Goal: Complete application form

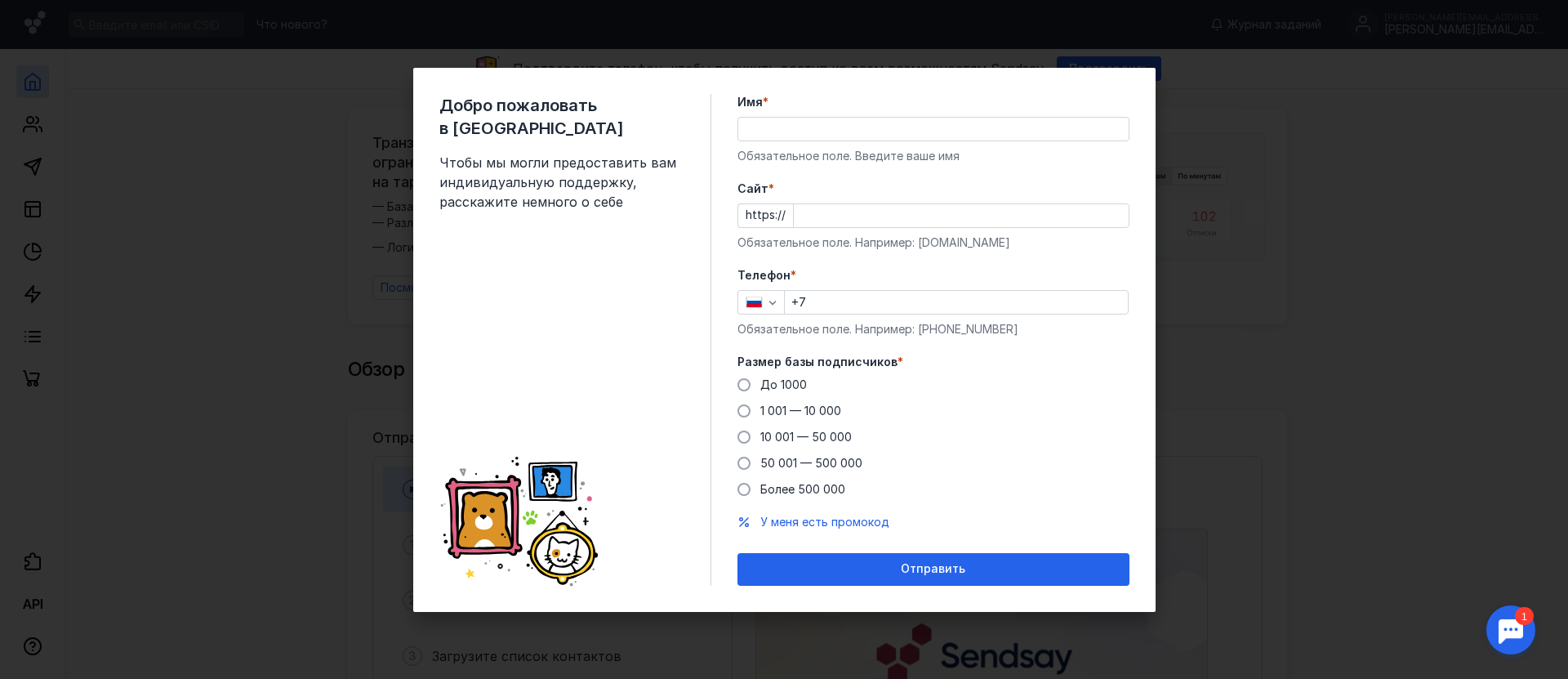
click at [809, 127] on input "Имя *" at bounding box center [934, 129] width 391 height 23
type input "[PERSON_NAME]"
click at [847, 207] on input "Cайт *" at bounding box center [961, 215] width 335 height 23
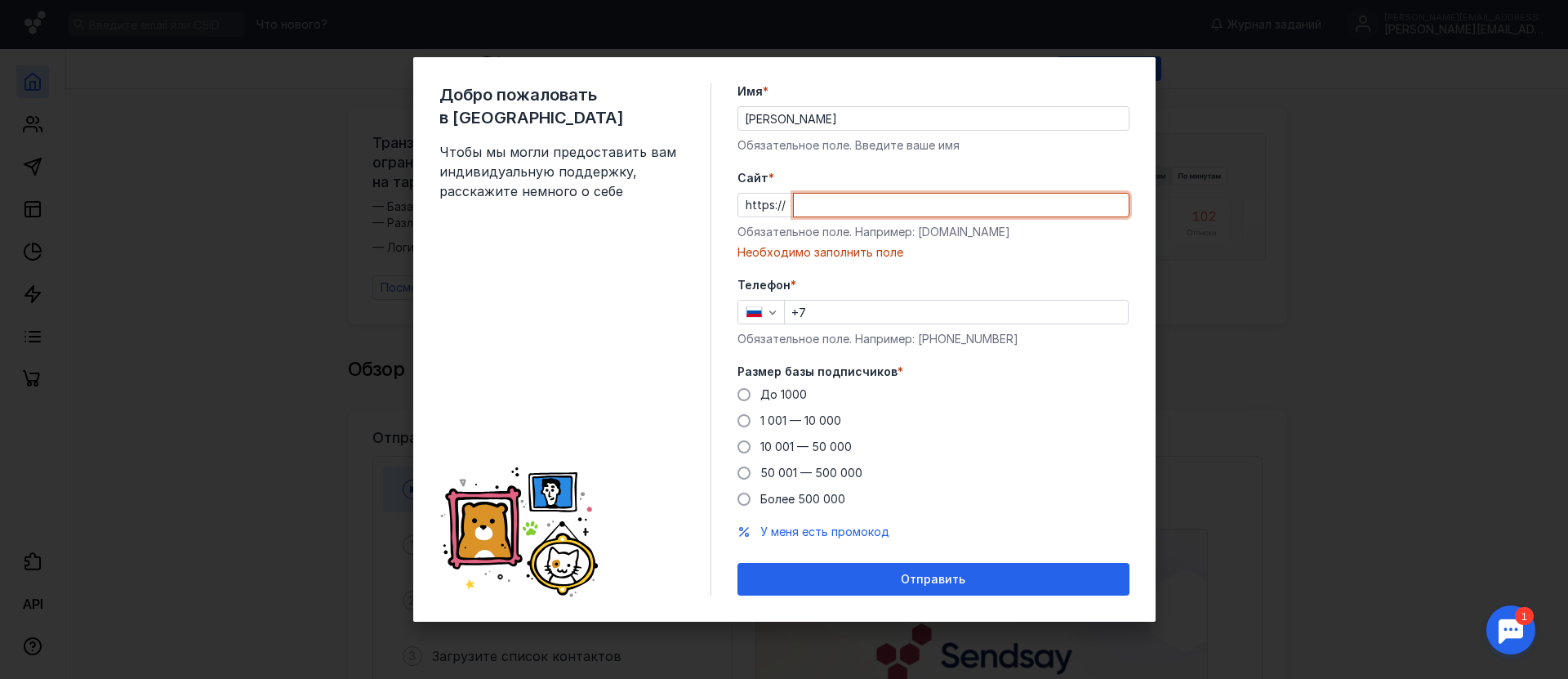
paste input "[DOMAIN_NAME]"
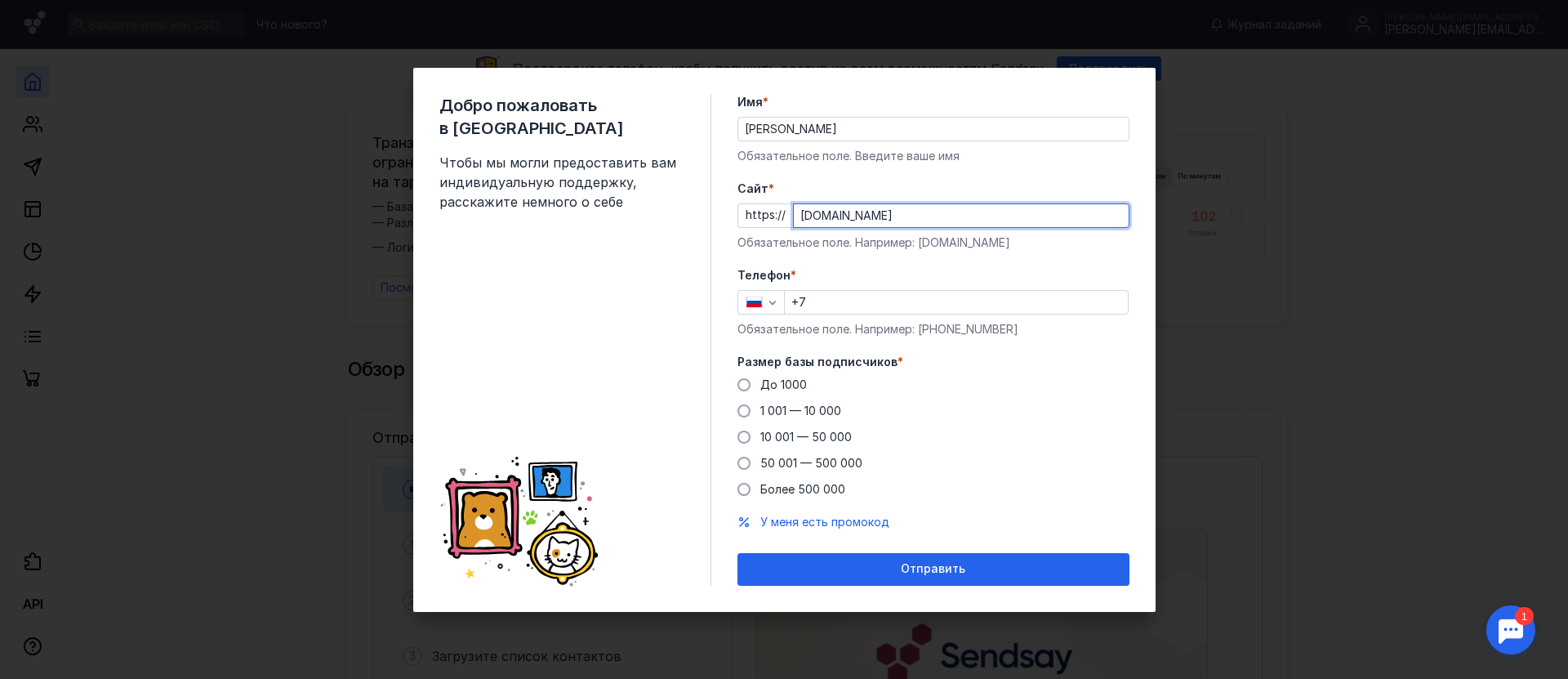
type input "[DOMAIN_NAME]"
click at [883, 309] on input "+7" at bounding box center [956, 302] width 343 height 23
click at [792, 271] on span "*" at bounding box center [793, 275] width 6 height 16
click at [765, 295] on div "button" at bounding box center [772, 302] width 16 height 16
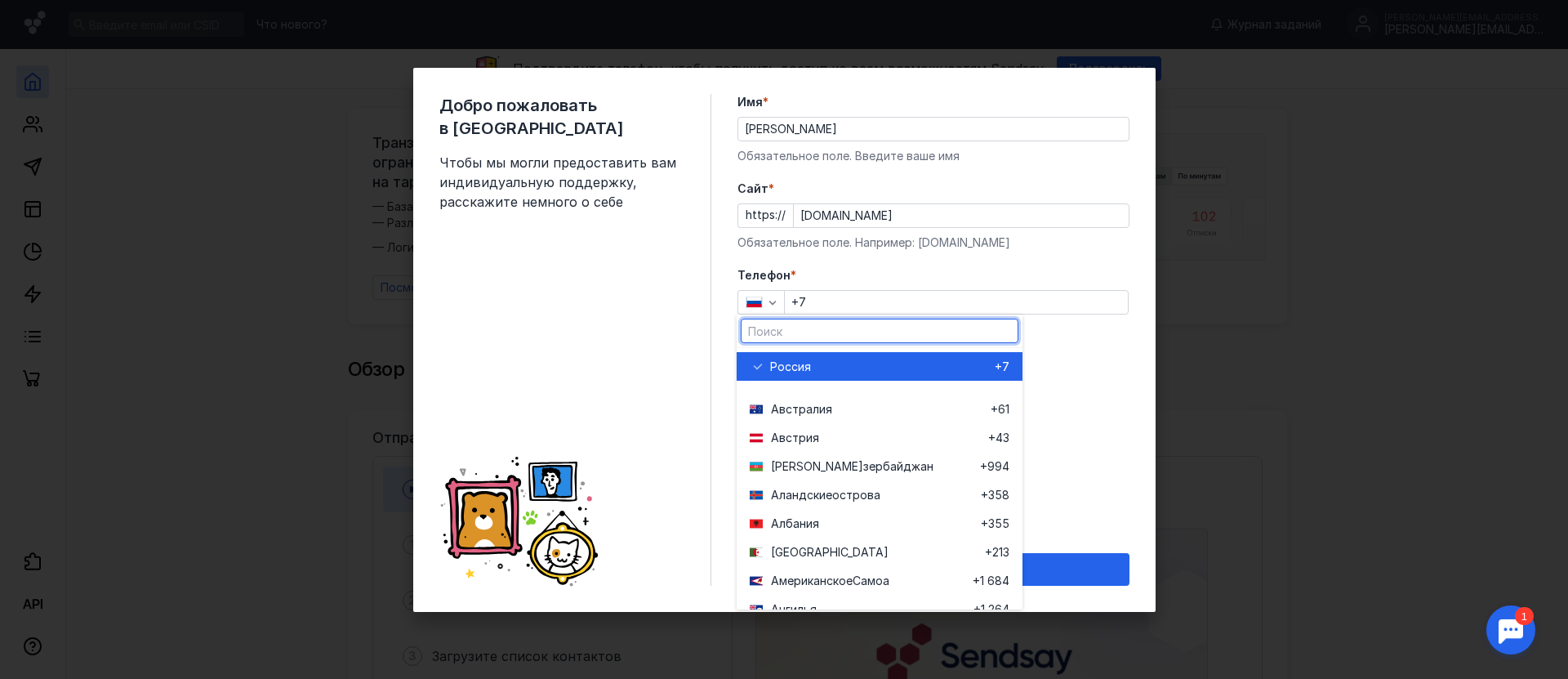
click at [809, 337] on input "text" at bounding box center [879, 331] width 276 height 23
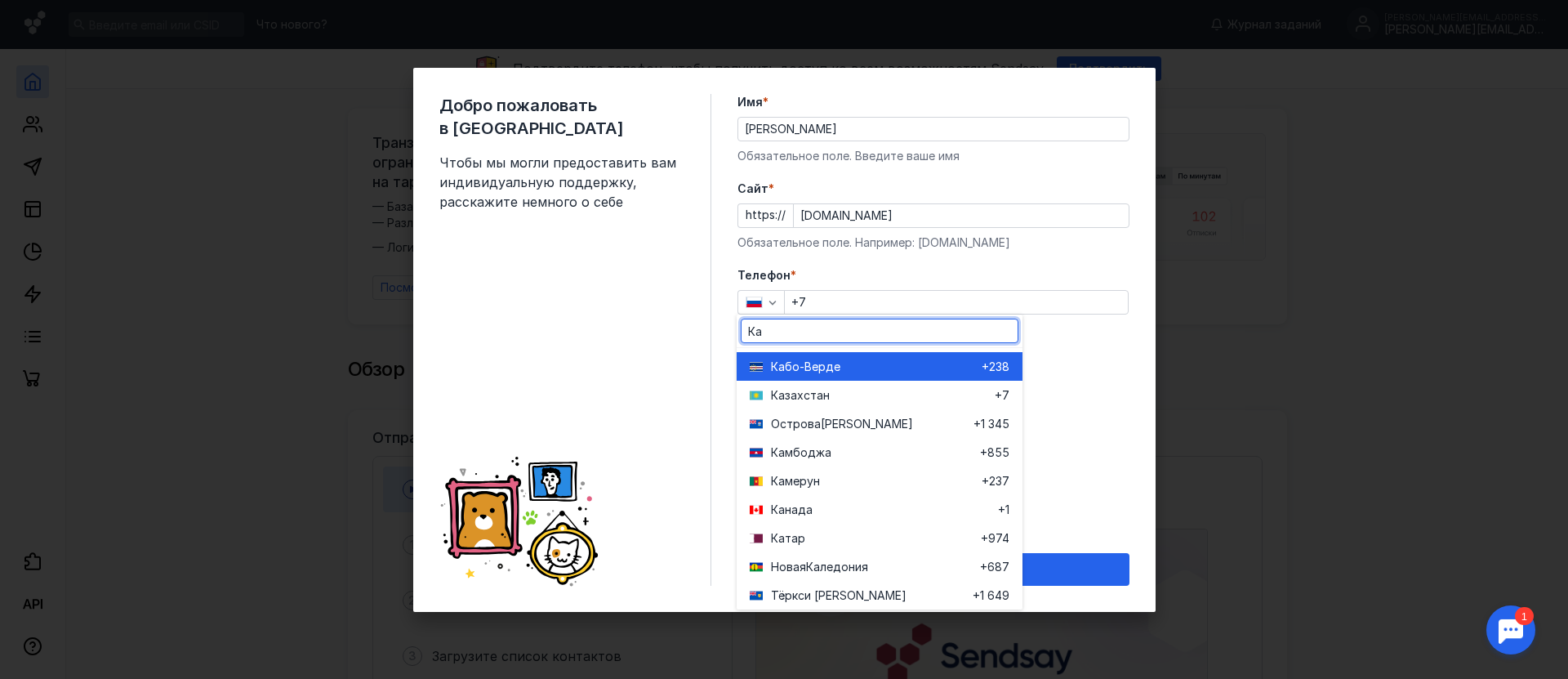
type input "Ка"
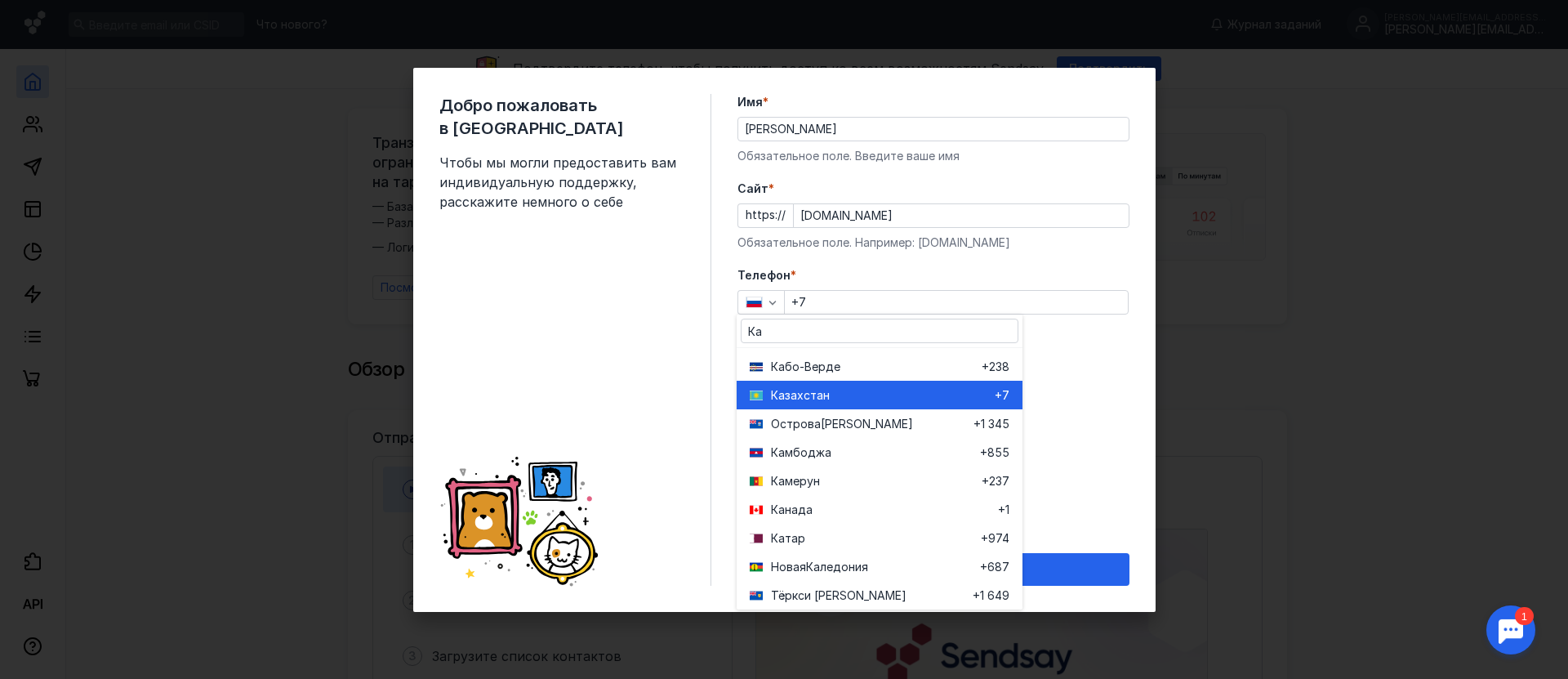
click at [817, 389] on span "Казахста" at bounding box center [797, 395] width 52 height 16
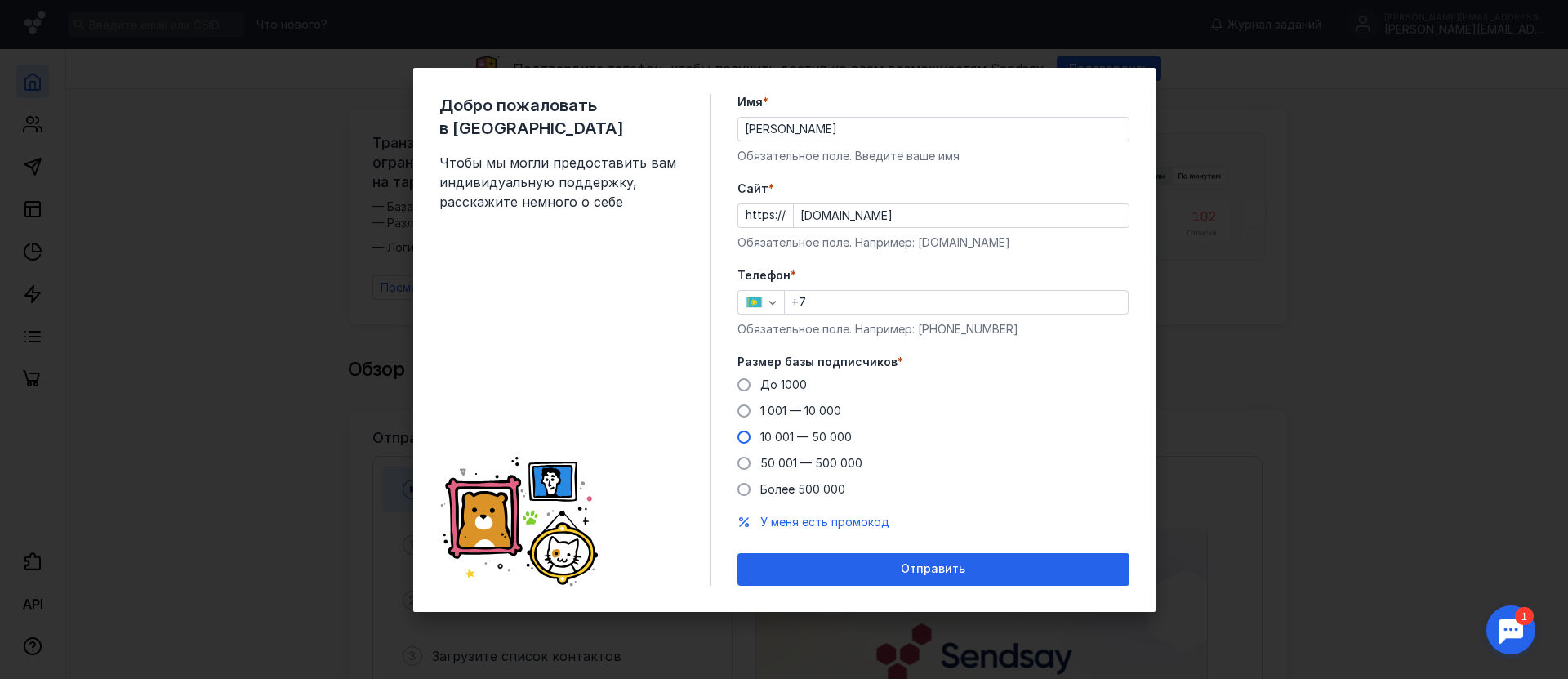
click at [770, 442] on span "10 001 — 50 000" at bounding box center [805, 436] width 92 height 14
click at [0, 0] on input "10 001 — 50 000" at bounding box center [0, 0] width 0 height 0
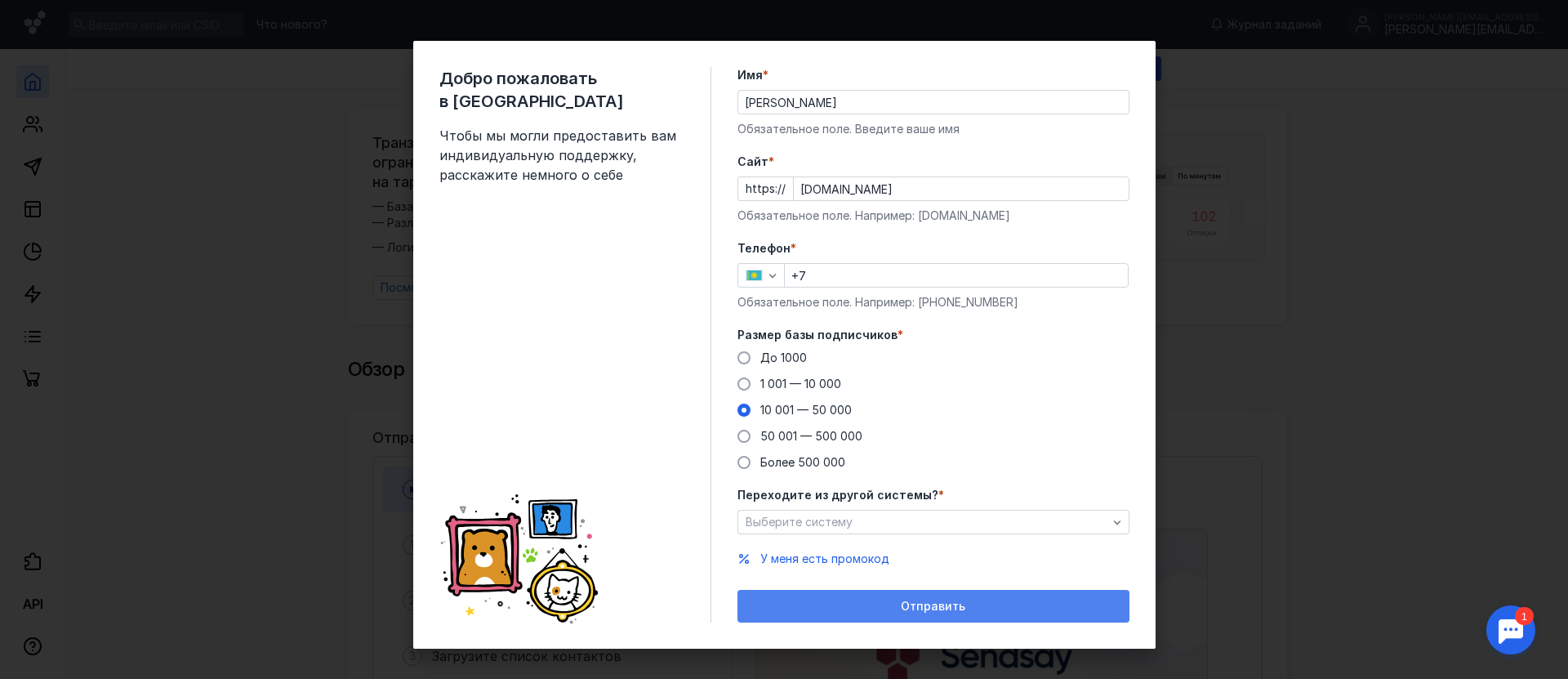
click at [904, 600] on span "Отправить" at bounding box center [932, 607] width 64 height 14
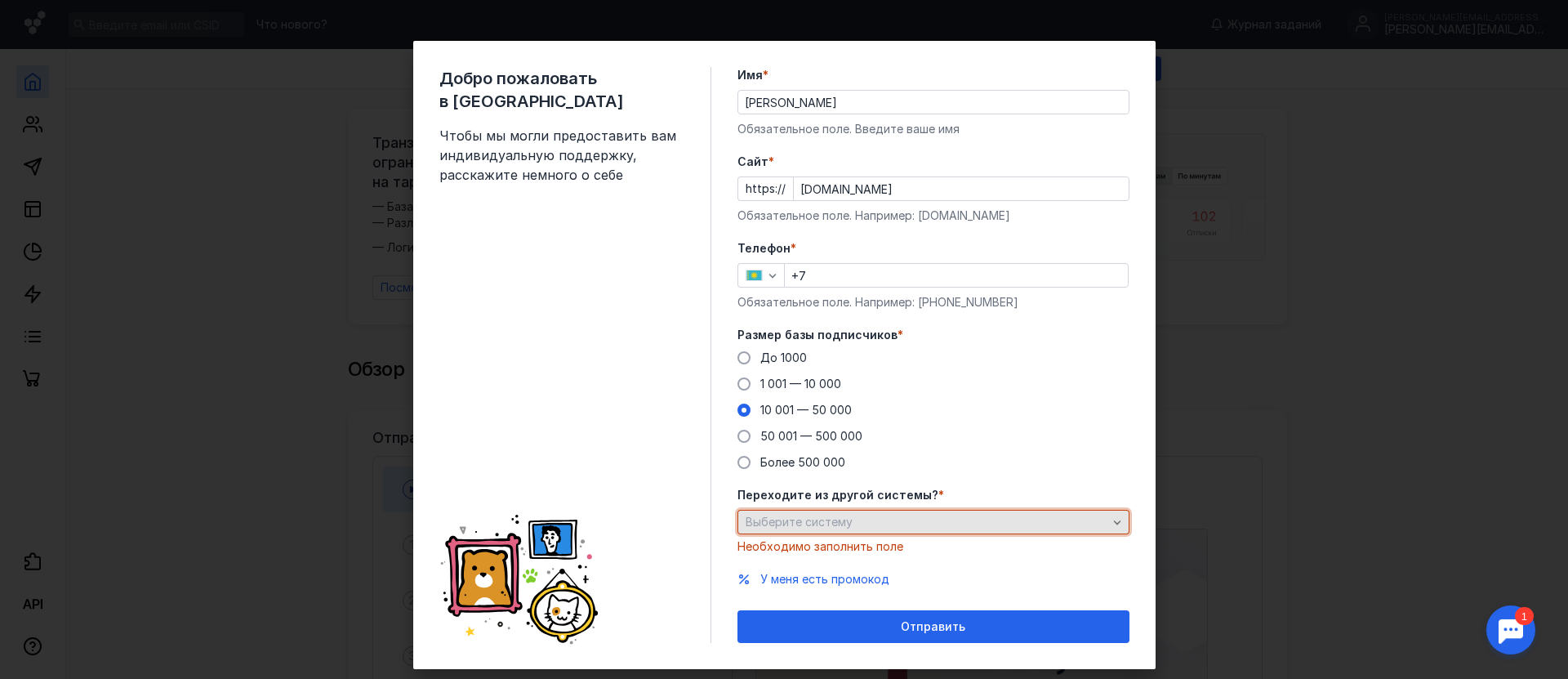
click at [899, 529] on div "Выберите систему" at bounding box center [926, 522] width 370 height 14
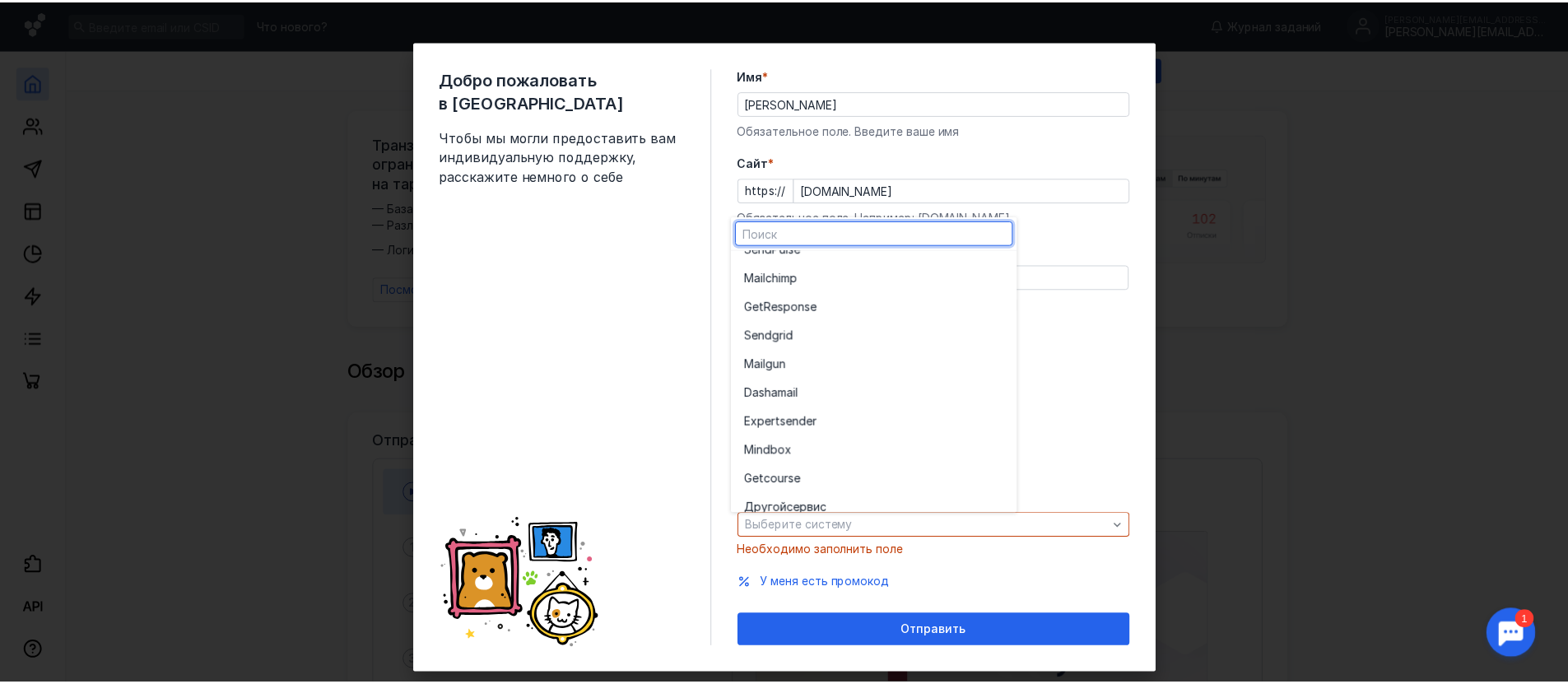
scroll to position [82, 0]
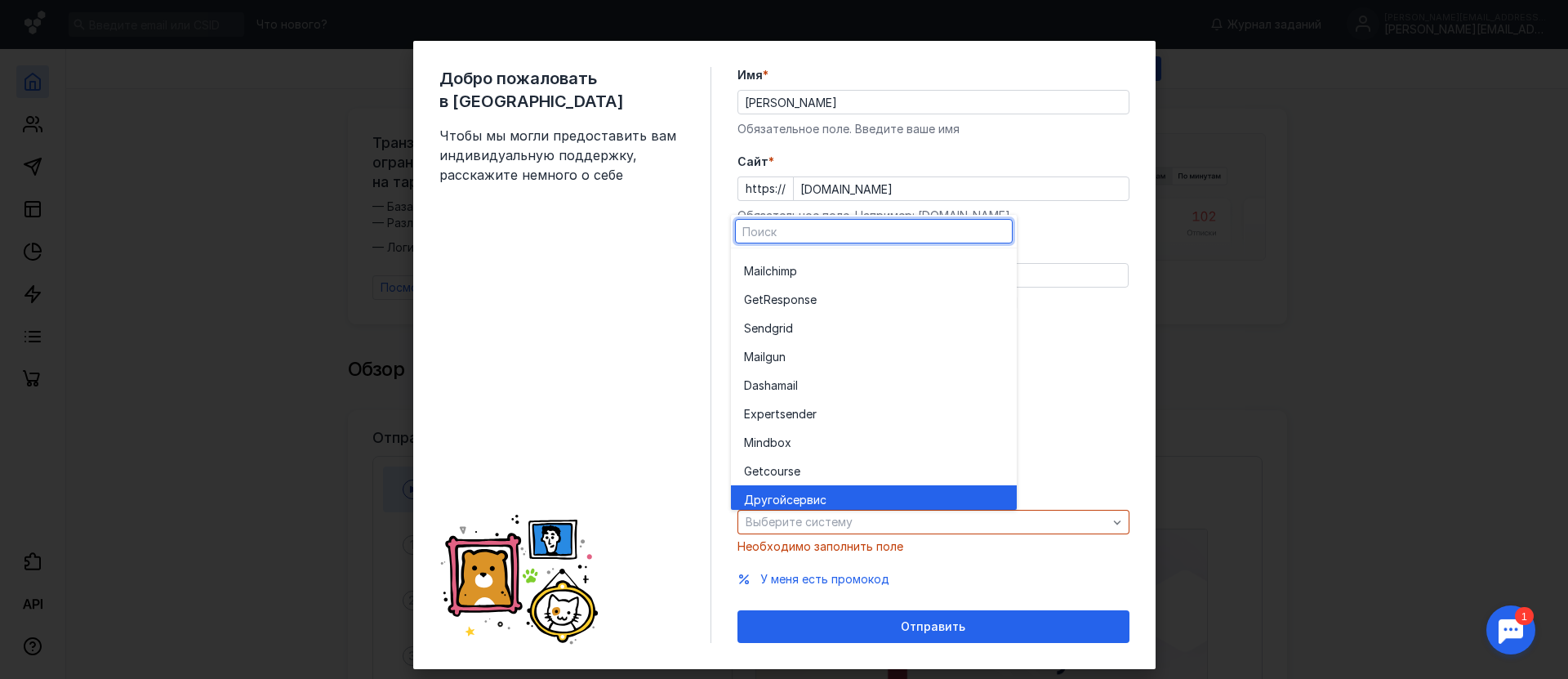
click at [836, 497] on div "Другой сервис" at bounding box center [873, 500] width 260 height 16
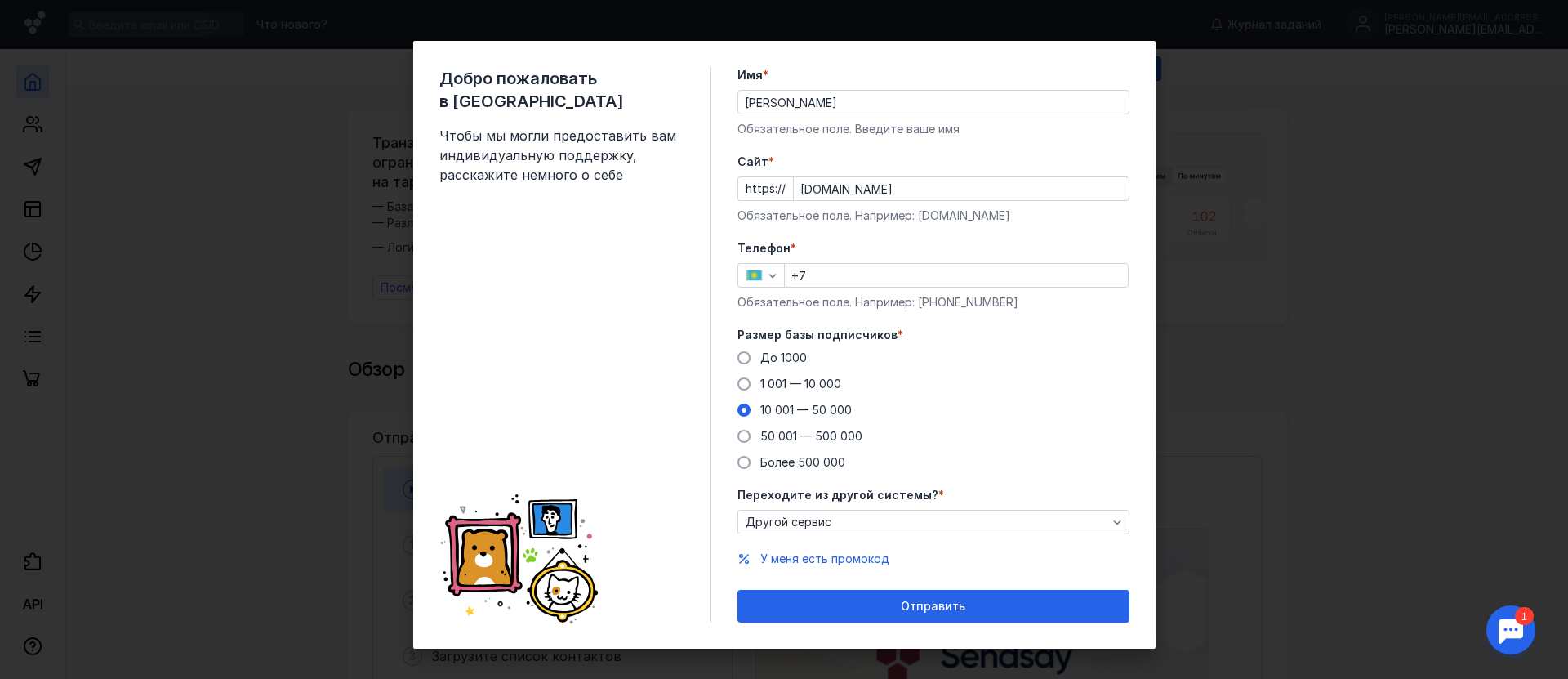
click at [907, 589] on form "Имя * [PERSON_NAME] поле. Введите ваше имя [PERSON_NAME] * https:// [DOMAIN_NAM…" at bounding box center [933, 345] width 392 height 556
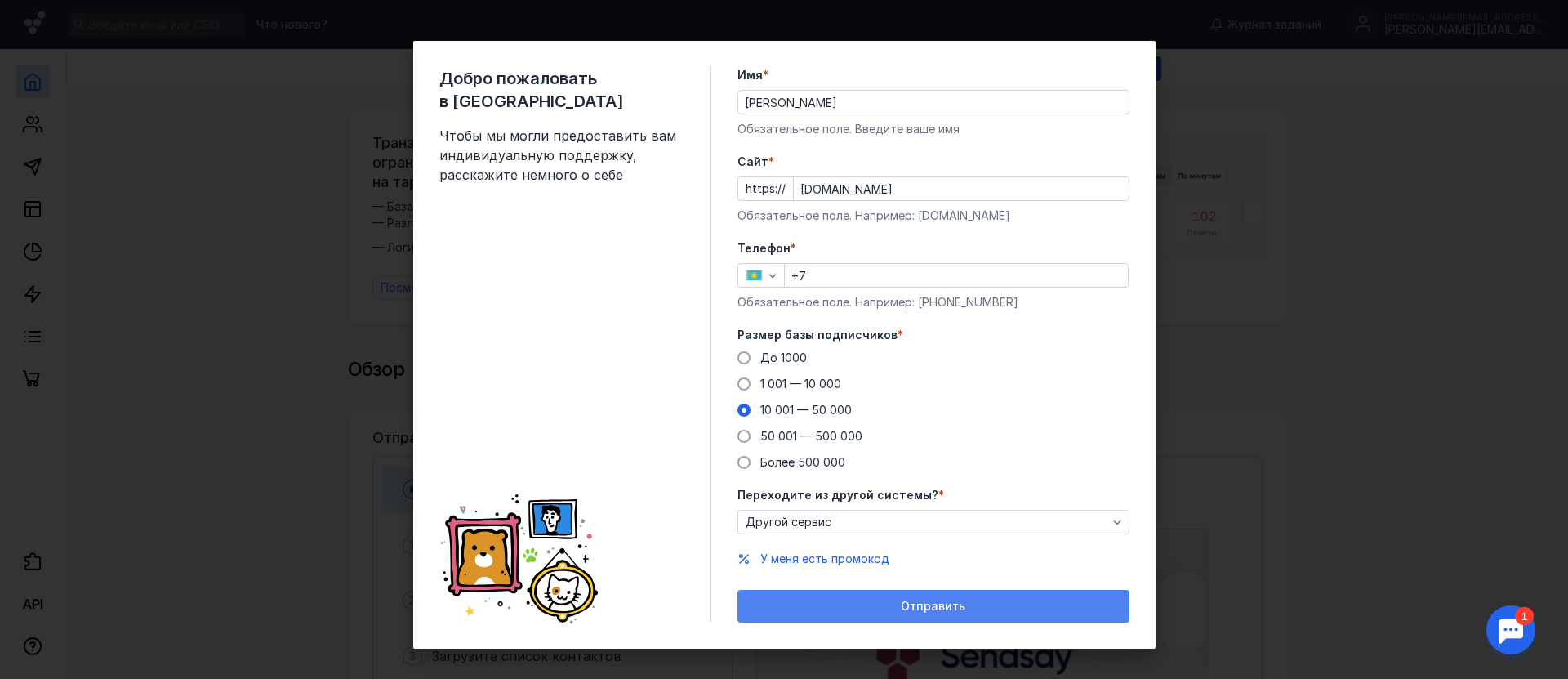
click at [911, 599] on div "Отправить" at bounding box center [933, 606] width 392 height 33
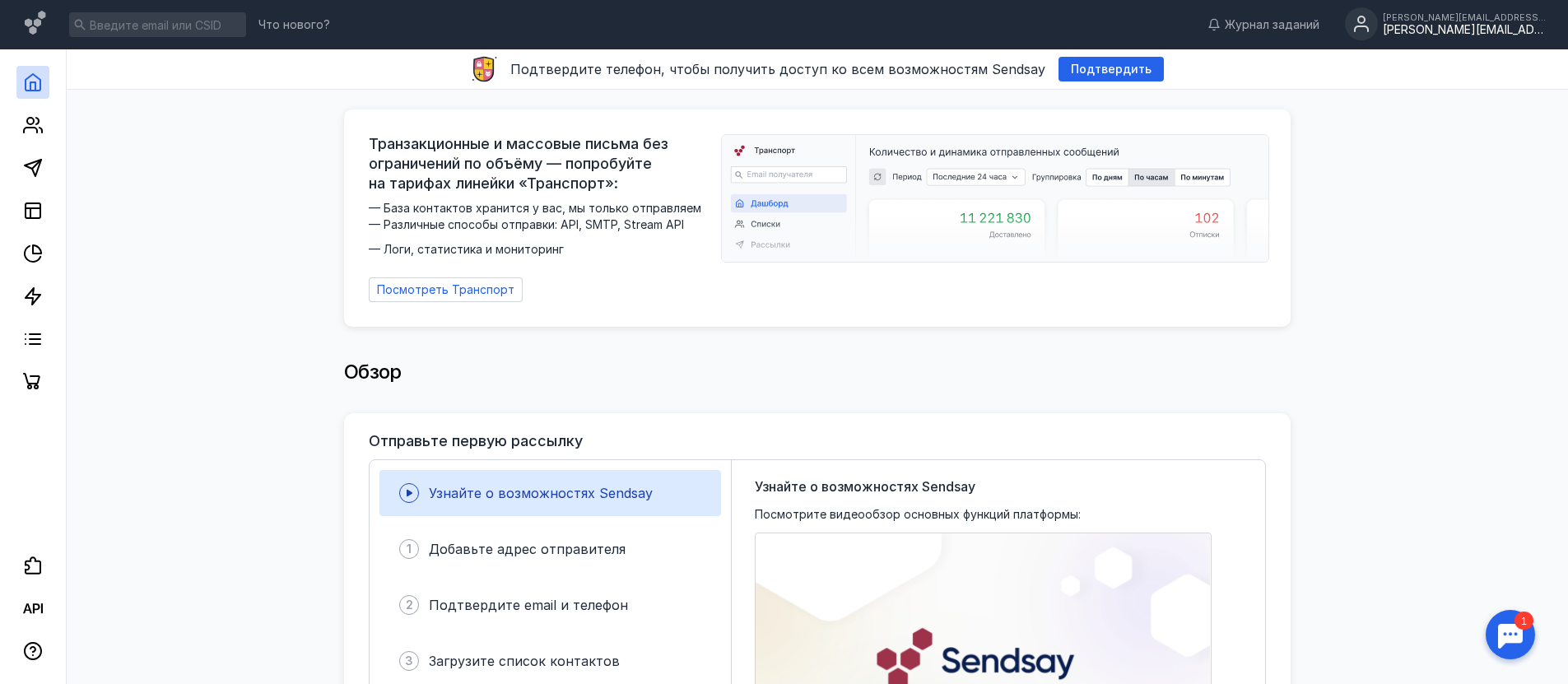
click at [1423, 26] on div "[PERSON_NAME][EMAIL_ADDRESS][DOMAIN_NAME]" at bounding box center [1464, 30] width 165 height 14
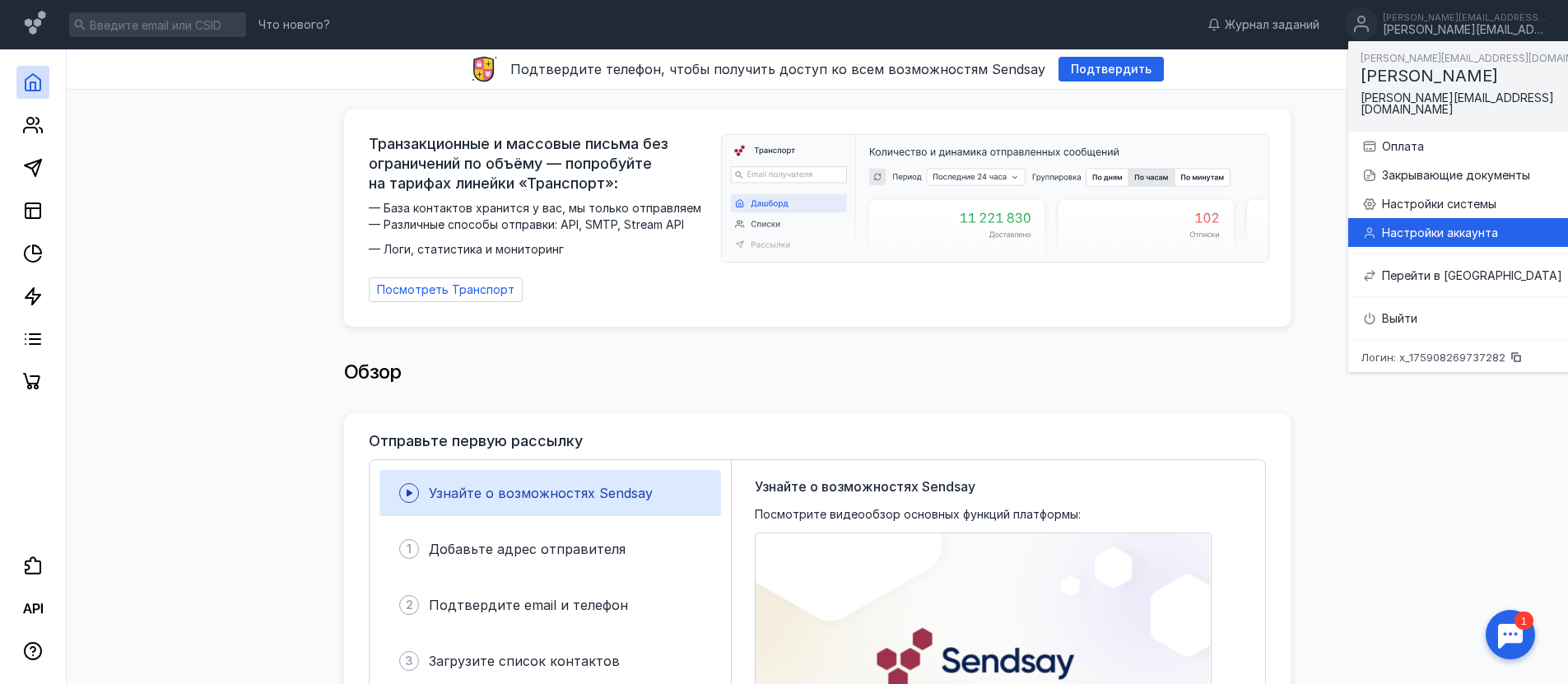
click at [1433, 225] on div "Настройки аккаунта" at bounding box center [1502, 232] width 241 height 16
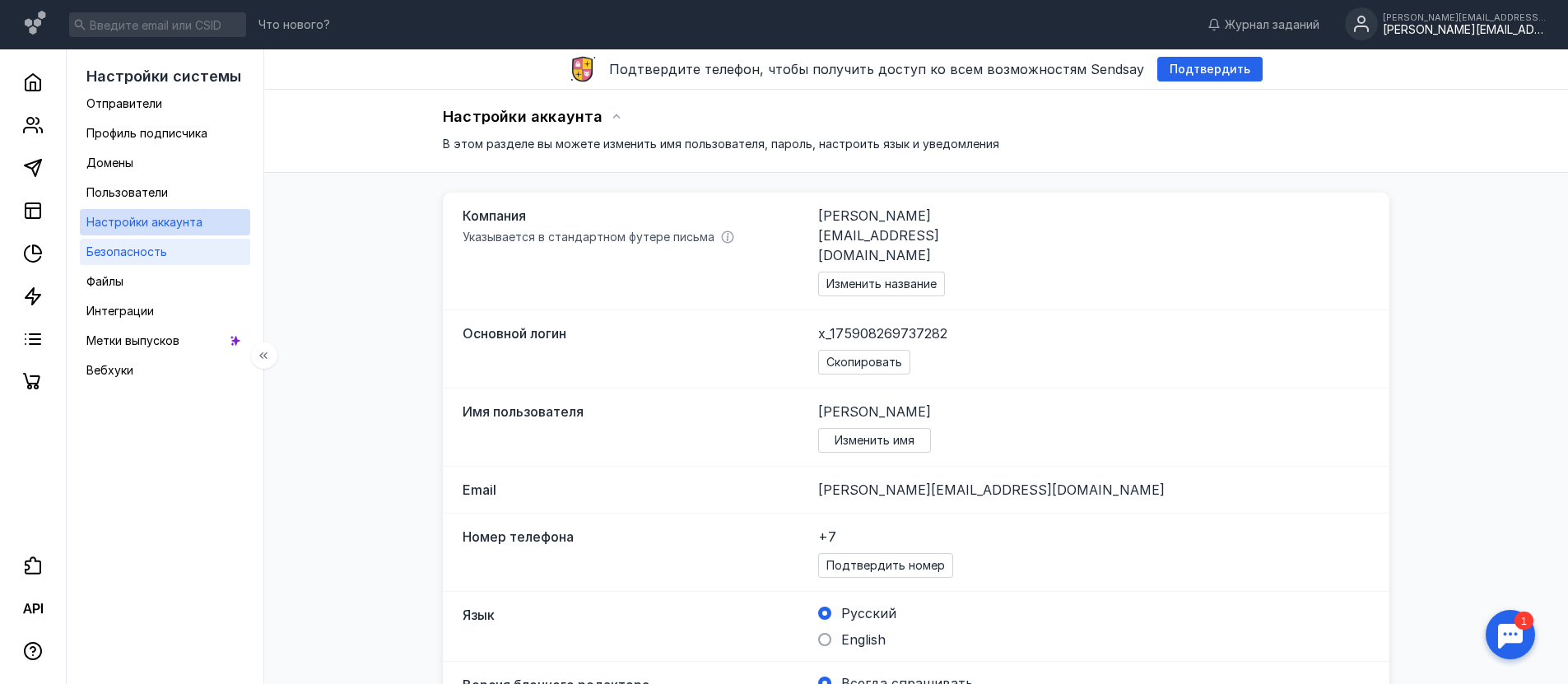
click at [149, 246] on span "Безопасность" at bounding box center [126, 251] width 80 height 14
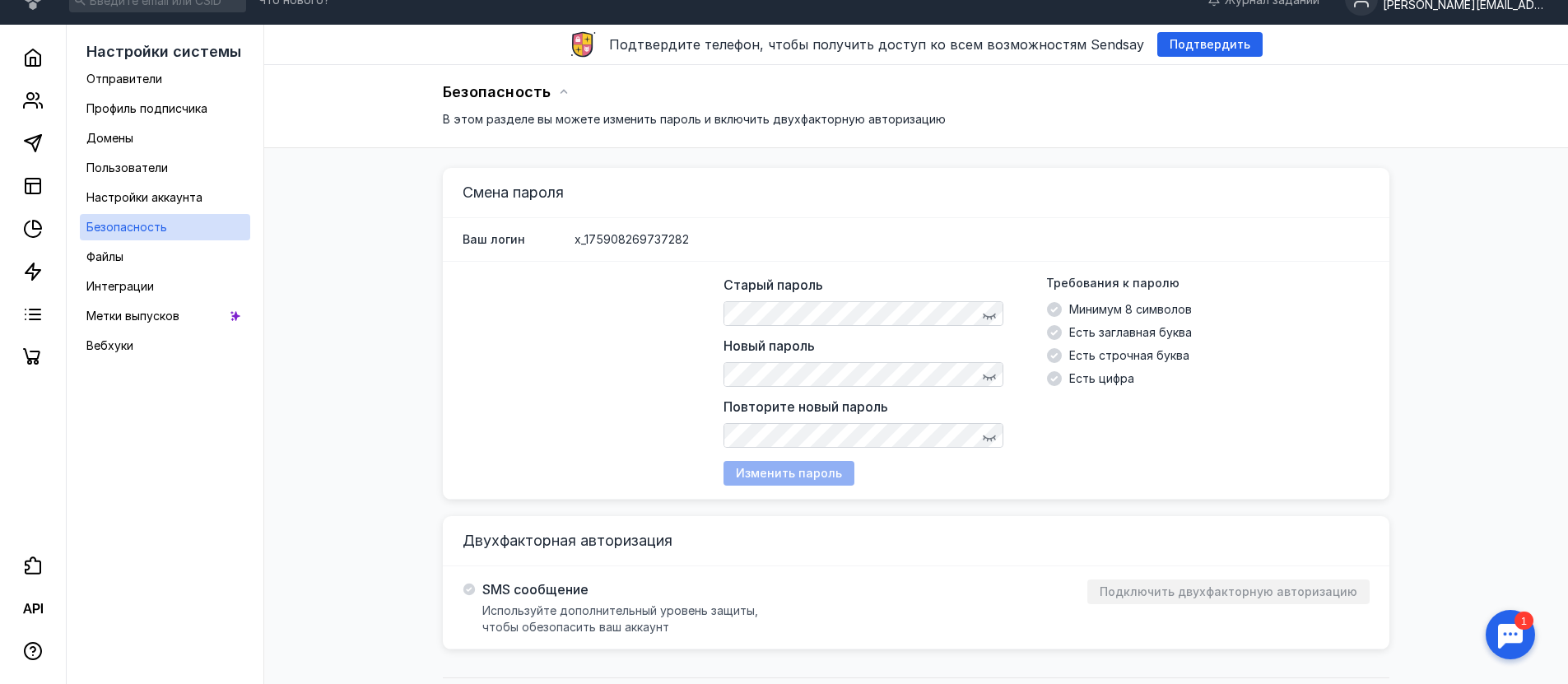
scroll to position [67, 0]
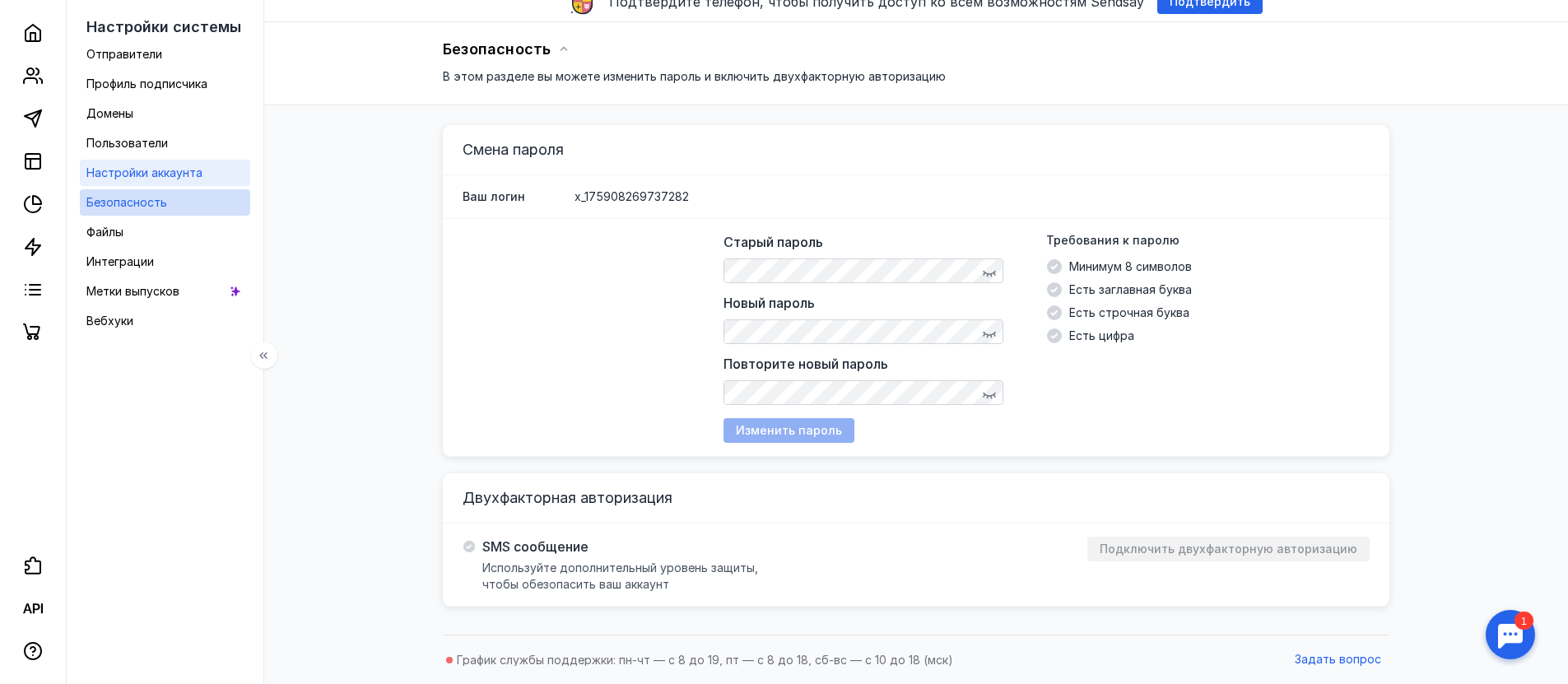
click at [217, 168] on link "Настройки аккаунта" at bounding box center [164, 173] width 170 height 26
